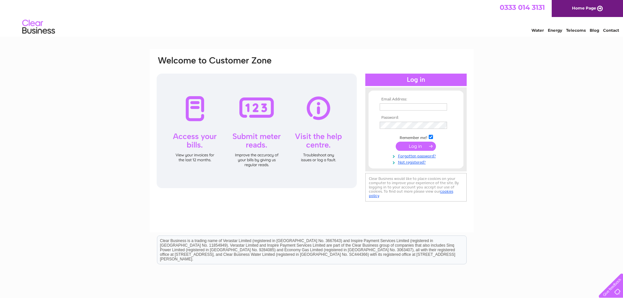
click at [418, 102] on td at bounding box center [416, 107] width 76 height 10
click at [416, 108] on input "text" at bounding box center [413, 106] width 67 height 7
type input "accounts@fraserburghleisurecentre.co.uk"
click at [396, 142] on input "submit" at bounding box center [416, 146] width 40 height 9
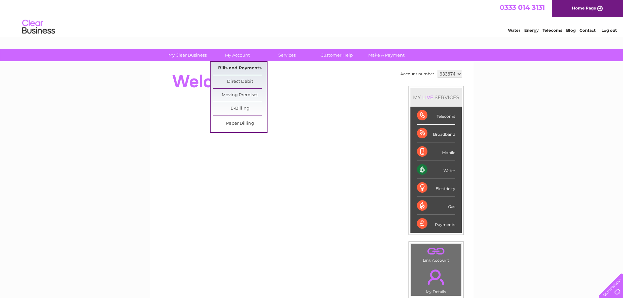
click at [234, 65] on link "Bills and Payments" at bounding box center [240, 68] width 54 height 13
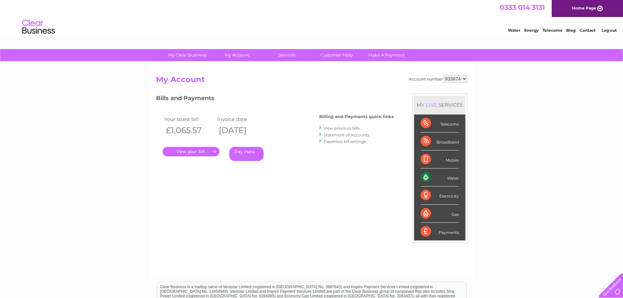
click at [190, 153] on link "." at bounding box center [190, 151] width 57 height 9
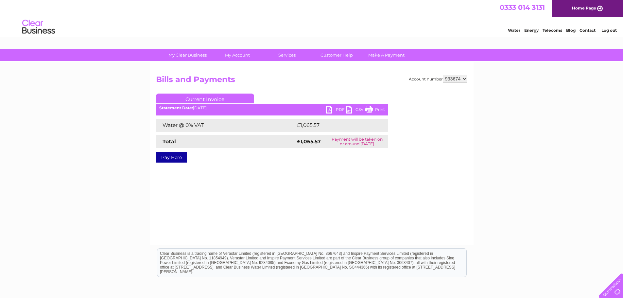
click at [329, 111] on link "PDF" at bounding box center [336, 110] width 20 height 9
click at [611, 29] on link "Log out" at bounding box center [608, 30] width 15 height 5
